Goal: Task Accomplishment & Management: Manage account settings

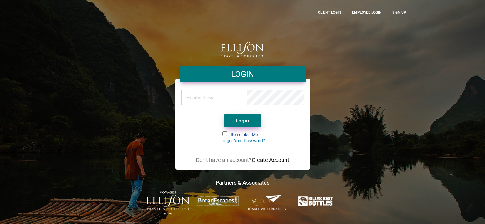
click at [245, 126] on button "Login" at bounding box center [243, 120] width 38 height 13
type input "heatherb@ellisontravel.com"
click at [242, 119] on button "Login" at bounding box center [243, 120] width 38 height 13
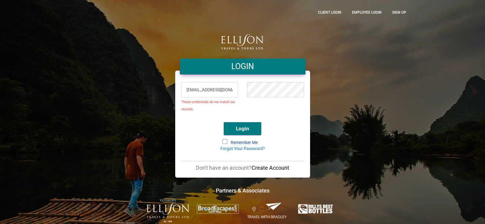
scroll to position [0, 6]
click at [257, 89] on div "heatherb@ellisontravel.com These credentials do not match our records." at bounding box center [243, 99] width 132 height 37
click at [359, 108] on div "LOGIN heatherb@ellisontravel.com These credentials do not match our records. Lo…" at bounding box center [243, 112] width 346 height 221
click at [416, 96] on div "LOGIN heatherb@ellisontravel.com These credentials do not match our records. Lo…" at bounding box center [242, 112] width 485 height 224
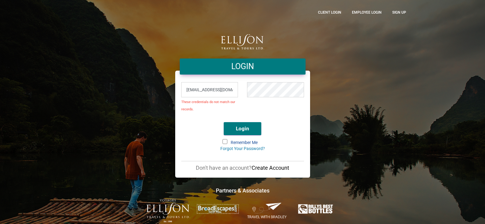
drag, startPoint x: 335, startPoint y: 0, endPoint x: 371, endPoint y: 66, distance: 74.5
click at [372, 66] on div "LOGIN heatherb@ellisontravel.com These credentials do not match our records. Lo…" at bounding box center [243, 112] width 346 height 221
click at [232, 92] on input "heatherb@ellisontravel.com" at bounding box center [209, 89] width 57 height 15
click at [260, 85] on div "heatherb@ellisontravel.com These credentials do not match our records." at bounding box center [243, 99] width 132 height 37
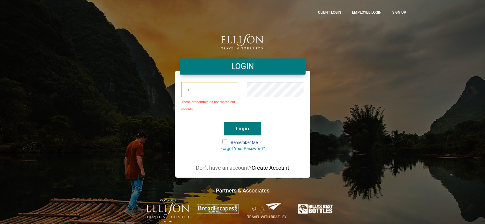
scroll to position [0, 0]
type input "heatherb@ettravel.com"
click at [247, 131] on button "Login" at bounding box center [243, 128] width 38 height 13
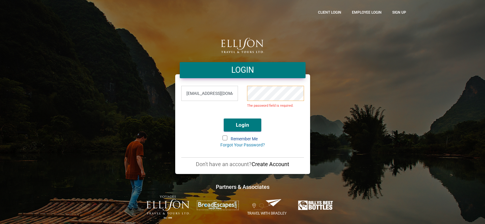
click at [224, 119] on button "Login" at bounding box center [243, 125] width 38 height 13
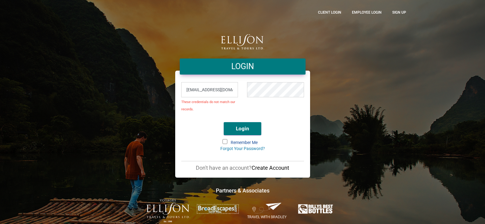
click at [341, 138] on div "LOGIN heatherb@ettravel.com These credentials do not match our records. Login R…" at bounding box center [243, 112] width 346 height 221
click at [347, 60] on div "LOGIN heatherb@ettravel.com These credentials do not match our records. Login R…" at bounding box center [243, 112] width 346 height 221
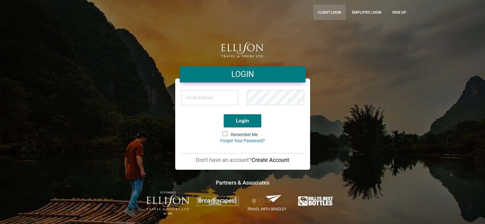
click at [328, 12] on link "CLient Login" at bounding box center [329, 12] width 32 height 15
type input "heatherb@ellisontravel.com"
click at [223, 133] on span at bounding box center [225, 133] width 5 height 5
click at [223, 132] on input "Remember Me" at bounding box center [223, 132] width 0 height 0
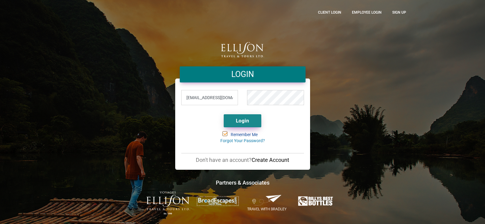
click at [248, 120] on button "Login" at bounding box center [243, 120] width 38 height 13
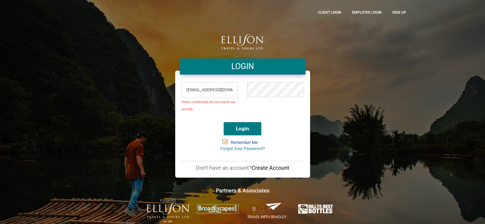
scroll to position [0, 6]
click at [256, 86] on div "heatherb@ellisontravel.com These credentials do not match our records." at bounding box center [243, 99] width 132 height 37
type input "heatherb@ettravel.com"
click at [357, 118] on div "LOGIN heatherb@ettravel.com These credentials do not match our records. Login R…" at bounding box center [243, 112] width 346 height 221
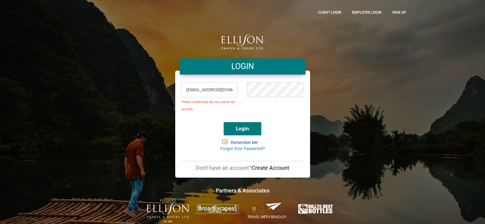
click at [160, 34] on div at bounding box center [243, 33] width 346 height 6
click at [391, 71] on div "LOGIN heatherb@ellisontravel.com These credentials do not match our records. Lo…" at bounding box center [243, 112] width 346 height 221
